Goal: Information Seeking & Learning: Learn about a topic

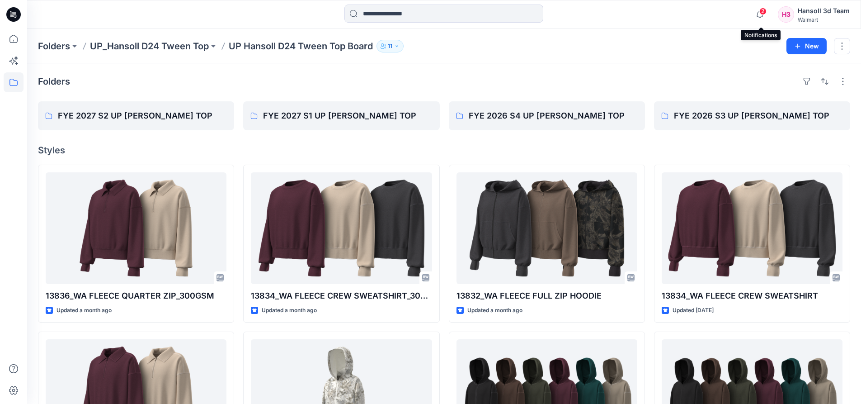
click at [761, 12] on span "2" at bounding box center [763, 11] width 7 height 7
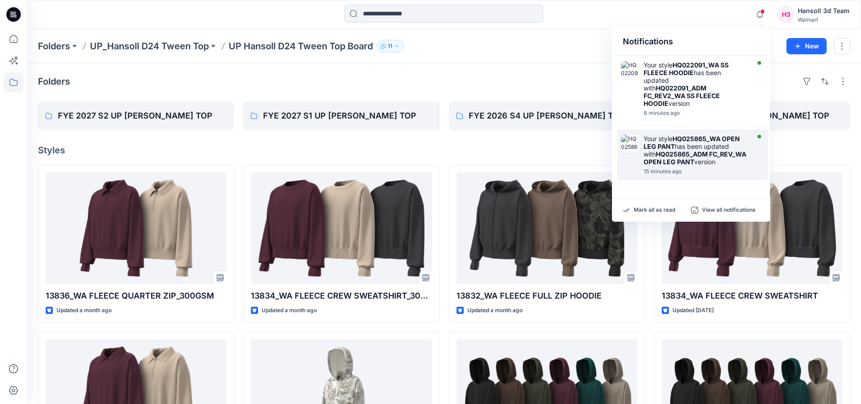
click at [699, 132] on div "Your style HQ025865_WA OPEN LEG PANT has been updated with HQ025865_ADM FC_REV_…" at bounding box center [693, 154] width 151 height 51
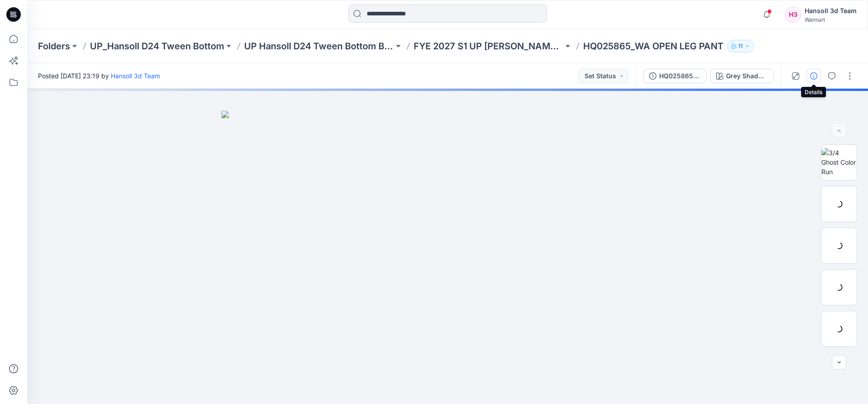
click at [818, 76] on button "button" at bounding box center [814, 76] width 14 height 14
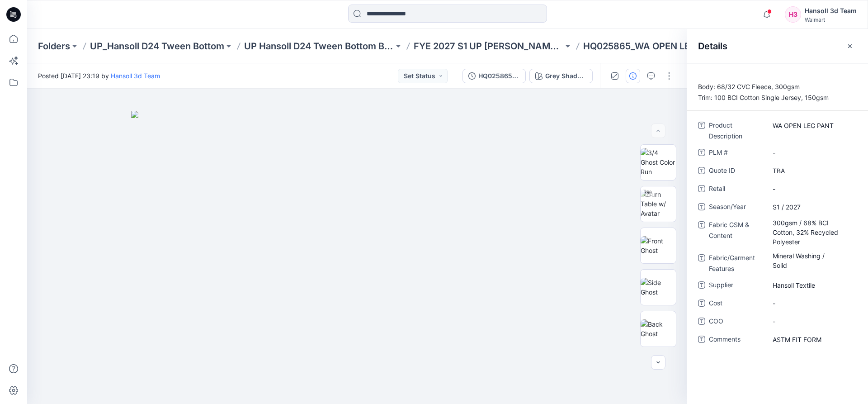
click at [858, 52] on div "Details" at bounding box center [777, 46] width 181 height 34
click at [853, 47] on icon "button" at bounding box center [849, 45] width 7 height 7
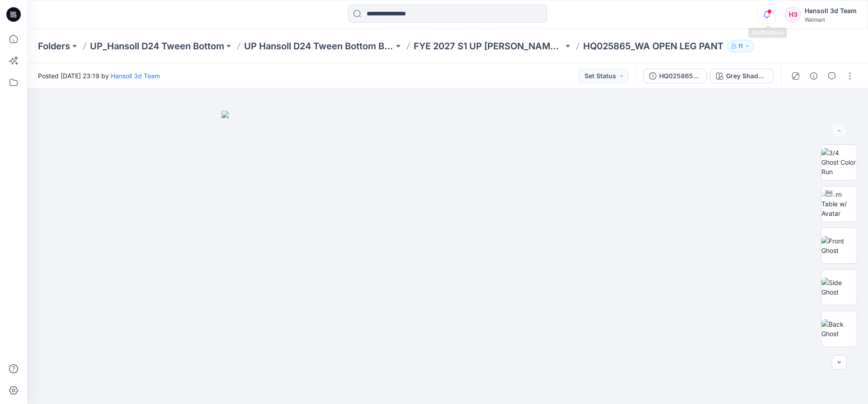
click at [761, 19] on icon "button" at bounding box center [766, 14] width 17 height 18
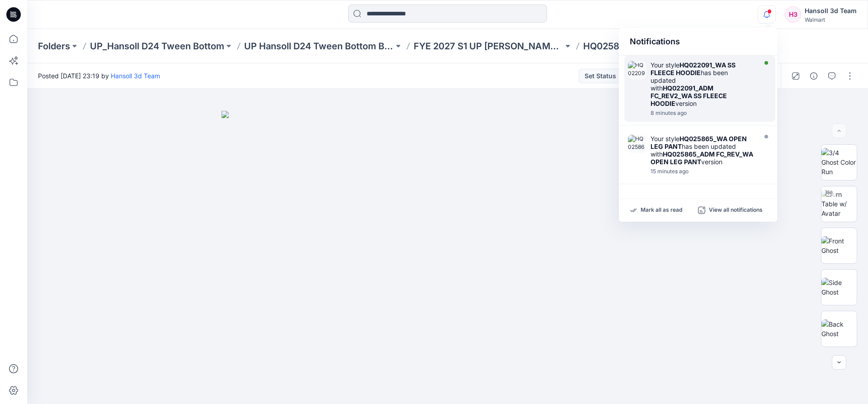
click at [714, 70] on div "Your style HQ022091_WA SS FLEECE HOODIE has been updated with HQ022091_ADM FC_R…" at bounding box center [703, 84] width 104 height 46
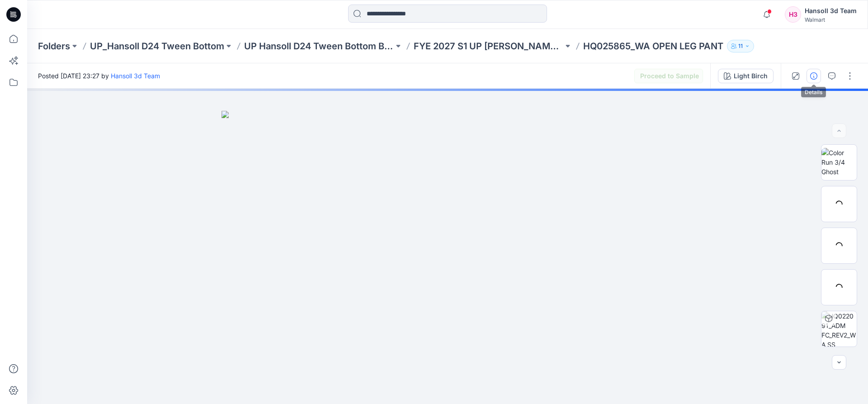
click at [811, 76] on icon "button" at bounding box center [813, 75] width 7 height 7
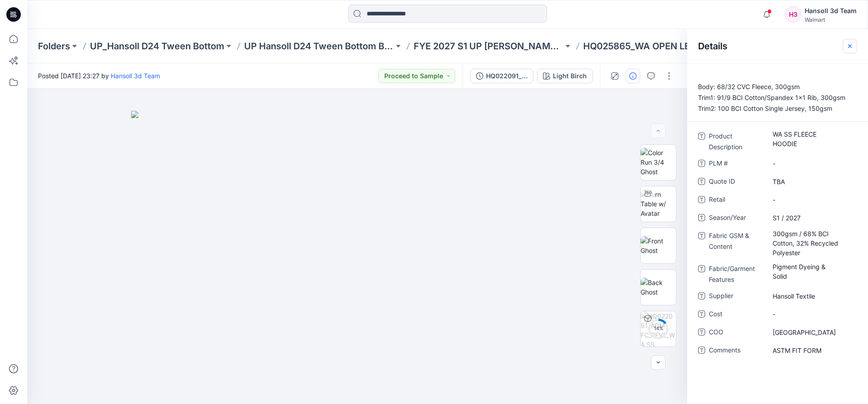
click at [848, 45] on icon "button" at bounding box center [849, 45] width 7 height 7
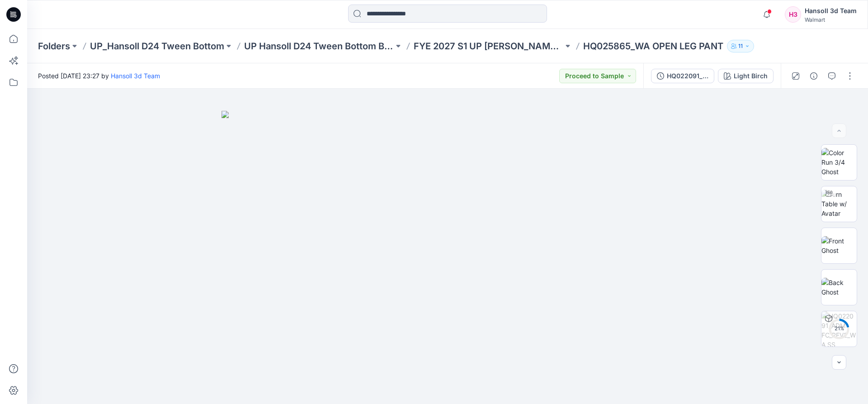
click at [770, 45] on div "Folders UP_Hansoll D24 Tween Bottom UP Hansoll D24 Tween Bottom Board FYE 2027 …" at bounding box center [412, 46] width 749 height 13
click at [767, 19] on icon "button" at bounding box center [766, 14] width 17 height 18
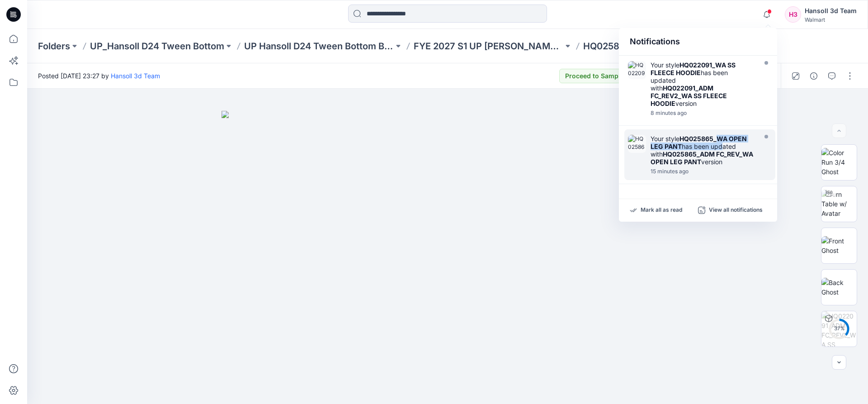
click at [718, 142] on div "Your style HQ025865_WA OPEN LEG PANT has been updated with HQ025865_ADM FC_REV_…" at bounding box center [703, 150] width 104 height 31
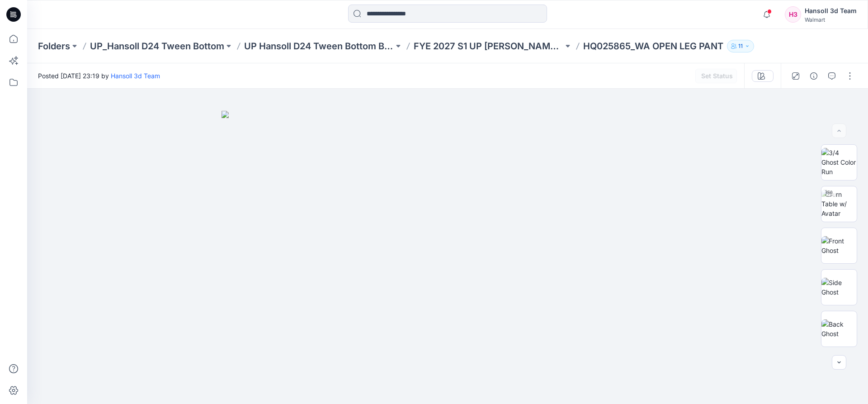
click at [800, 41] on div "Folders UP_Hansoll D24 Tween Bottom UP Hansoll D24 Tween Bottom Board FYE 2027 …" at bounding box center [447, 46] width 841 height 34
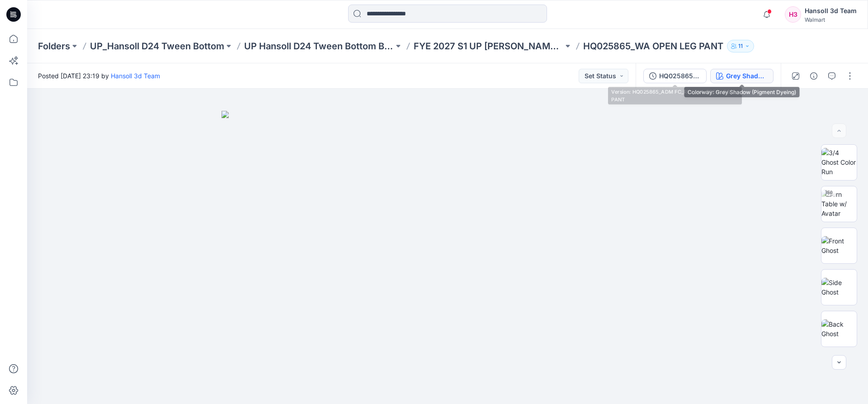
click at [754, 75] on div "Grey Shadow (Pigment Dyeing)" at bounding box center [747, 76] width 42 height 10
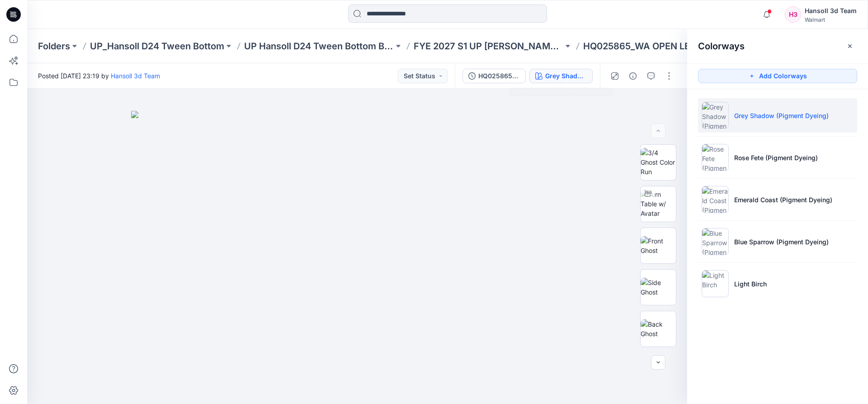
click at [564, 75] on div "Grey Shadow (Pigment Dyeing)" at bounding box center [566, 76] width 42 height 10
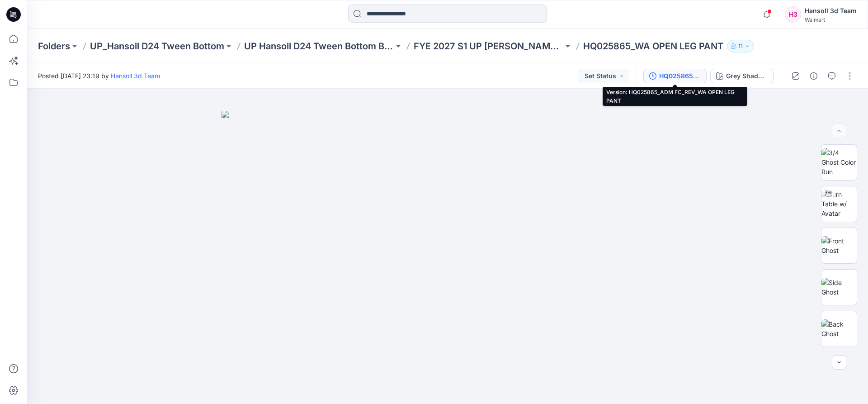
click at [666, 72] on div "HQ025865_ADM FC_REV_WA OPEN LEG PANT" at bounding box center [680, 76] width 42 height 10
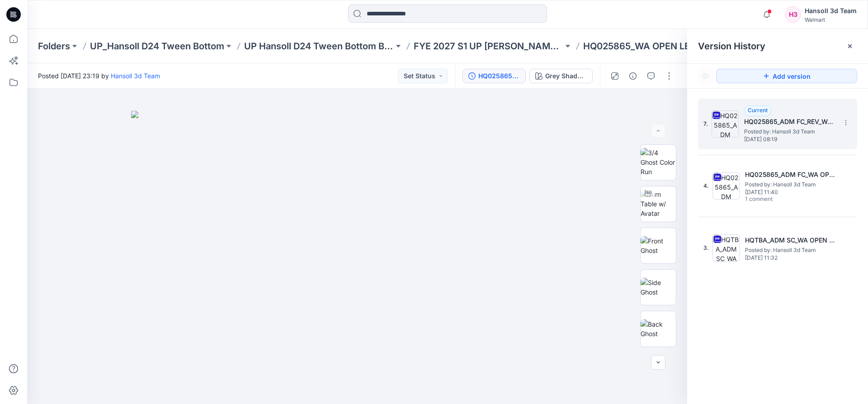
click at [812, 132] on span "Posted by: Hansoll 3d Team" at bounding box center [789, 131] width 90 height 9
click at [852, 47] on icon at bounding box center [850, 46] width 4 height 4
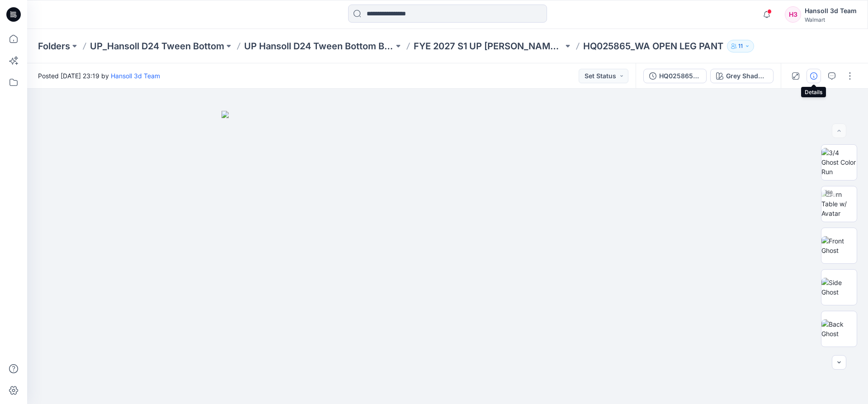
click at [816, 72] on icon "button" at bounding box center [813, 75] width 7 height 7
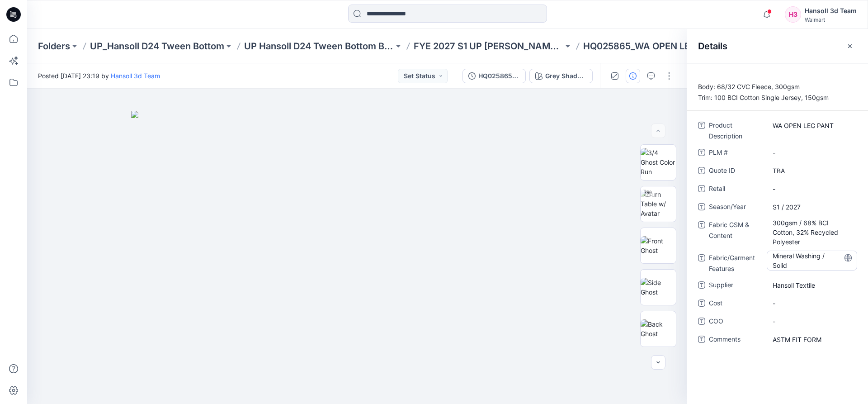
click at [809, 261] on Features "Mineral Washing / Solid" at bounding box center [812, 260] width 79 height 19
drag, startPoint x: 828, startPoint y: 257, endPoint x: 587, endPoint y: 257, distance: 240.5
click at [587, 257] on div "**********" at bounding box center [447, 246] width 841 height 315
type textarea "**********"
click at [846, 42] on button "button" at bounding box center [850, 46] width 14 height 14
